Goal: Task Accomplishment & Management: Manage account settings

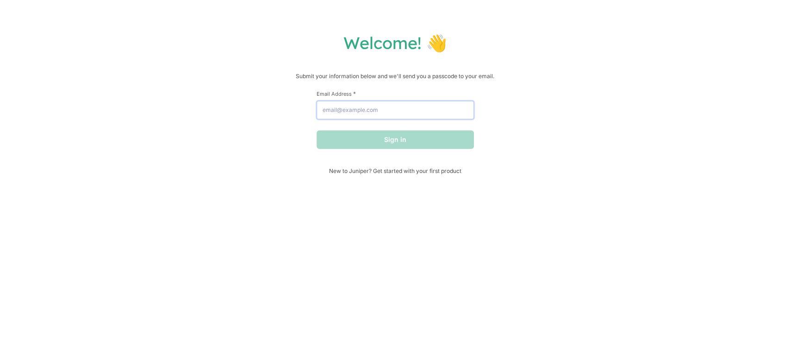
click at [359, 113] on input "Email Address *" at bounding box center [395, 110] width 157 height 19
type input "[PERSON_NAME][EMAIL_ADDRESS][DOMAIN_NAME]"
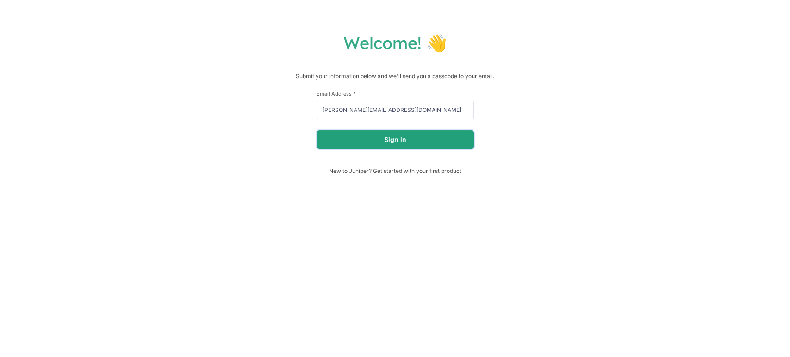
click at [350, 142] on button "Sign in" at bounding box center [395, 140] width 157 height 19
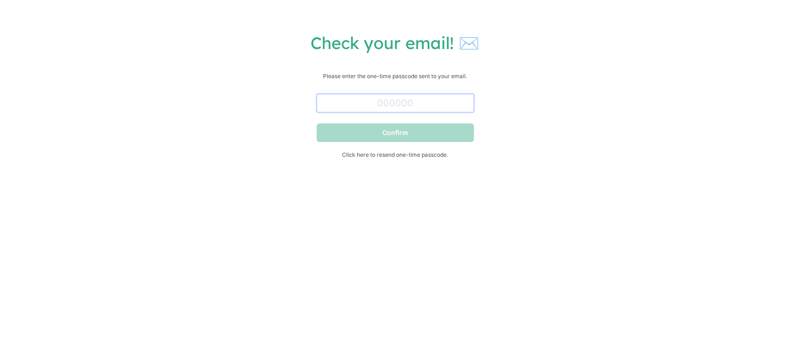
click at [404, 104] on input "text" at bounding box center [395, 103] width 157 height 19
paste input "689853"
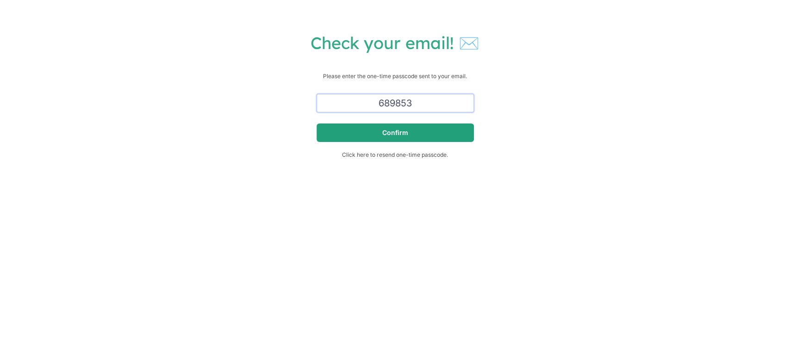
type input "689853"
click at [404, 135] on button "Confirm" at bounding box center [395, 133] width 157 height 19
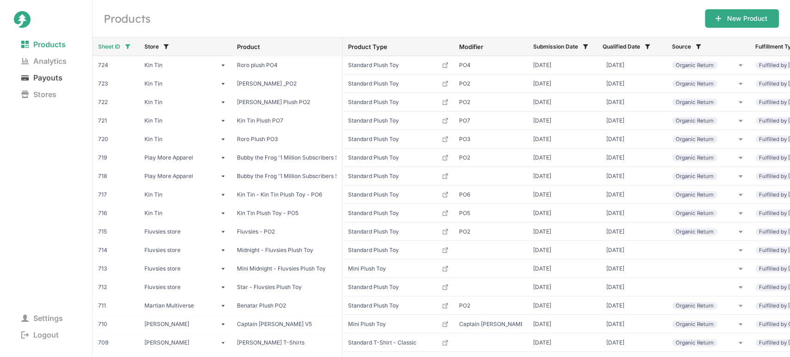
click at [43, 77] on span "Payouts" at bounding box center [42, 77] width 56 height 13
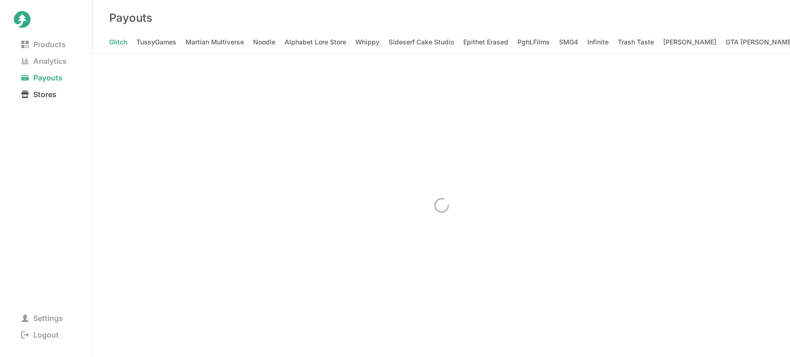
click at [43, 92] on span "Stores" at bounding box center [39, 94] width 50 height 13
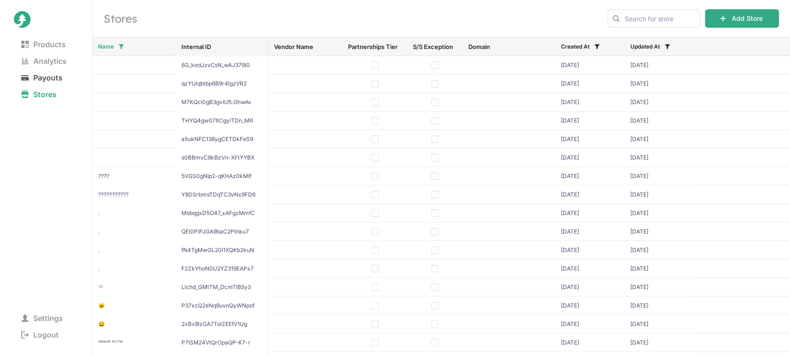
click at [51, 78] on span "Payouts" at bounding box center [42, 77] width 56 height 13
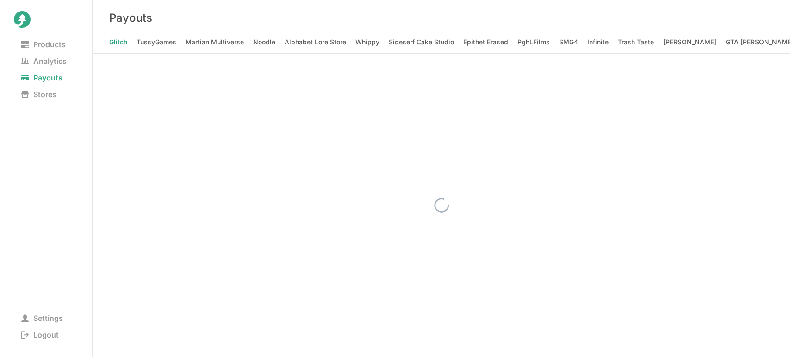
scroll to position [0, 2656]
click at [620, 42] on Elizabeth "[PERSON_NAME] [PERSON_NAME]" at bounding box center [674, 42] width 108 height 13
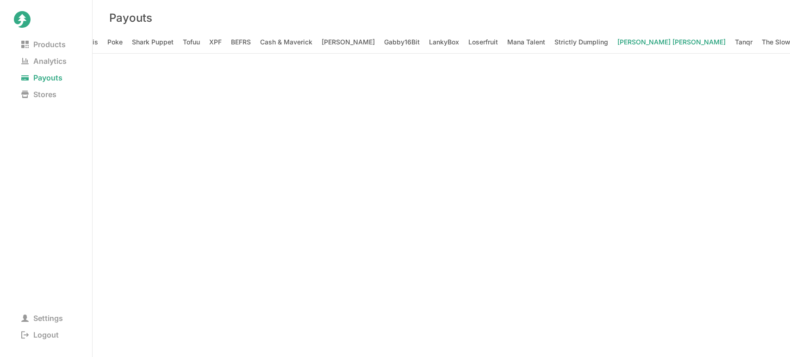
click at [618, 40] on Elizabeth "[PERSON_NAME] [PERSON_NAME]" at bounding box center [672, 42] width 108 height 13
click at [618, 41] on Elizabeth "[PERSON_NAME] [PERSON_NAME]" at bounding box center [672, 42] width 108 height 13
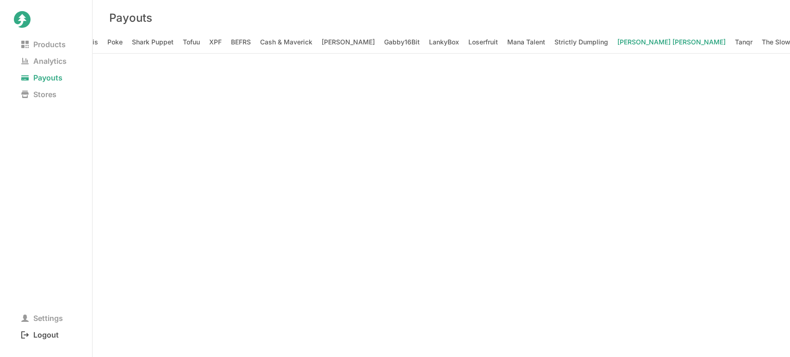
click at [44, 338] on span "Logout" at bounding box center [40, 335] width 52 height 13
